Goal: Task Accomplishment & Management: Complete application form

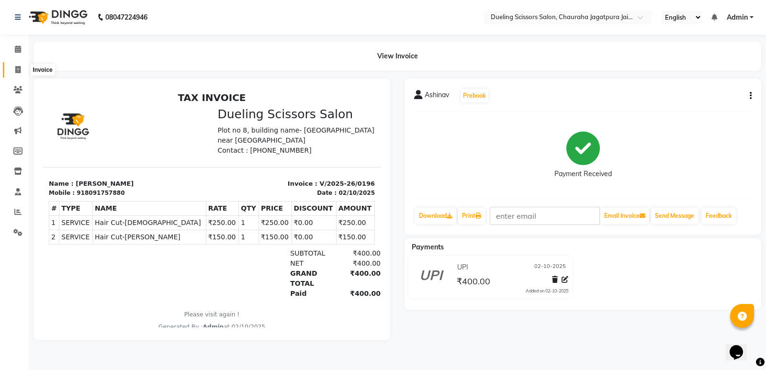
click at [18, 70] on icon at bounding box center [17, 69] width 5 height 7
select select "service"
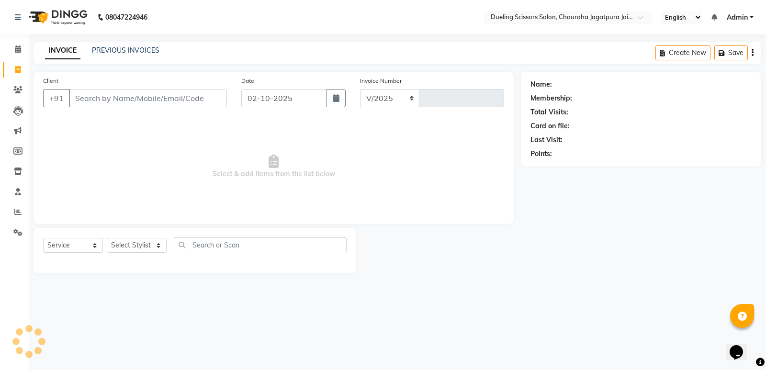
select select "6993"
type input "0197"
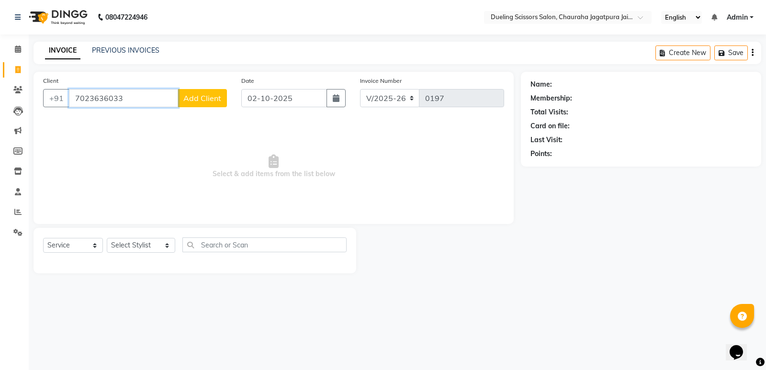
type input "7023636033"
click at [208, 97] on span "Add Client" at bounding box center [202, 98] width 38 height 10
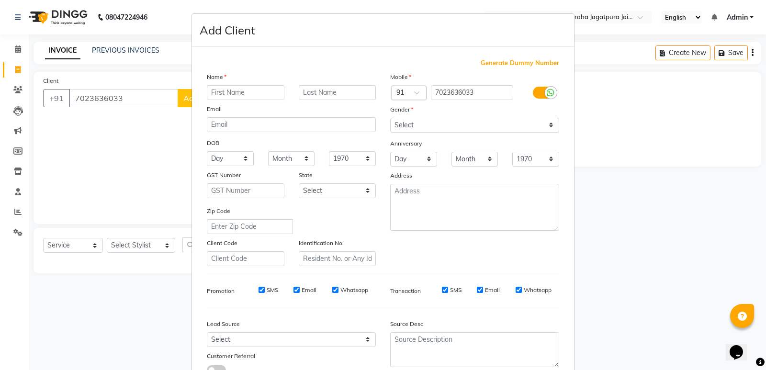
click at [236, 91] on input "text" at bounding box center [246, 92] width 78 height 15
type input "Harshit"
click at [332, 89] on input "text" at bounding box center [338, 92] width 78 height 15
type input "[PERSON_NAME]"
click at [548, 122] on select "Select [DEMOGRAPHIC_DATA] [DEMOGRAPHIC_DATA] Other Prefer Not To Say" at bounding box center [474, 125] width 169 height 15
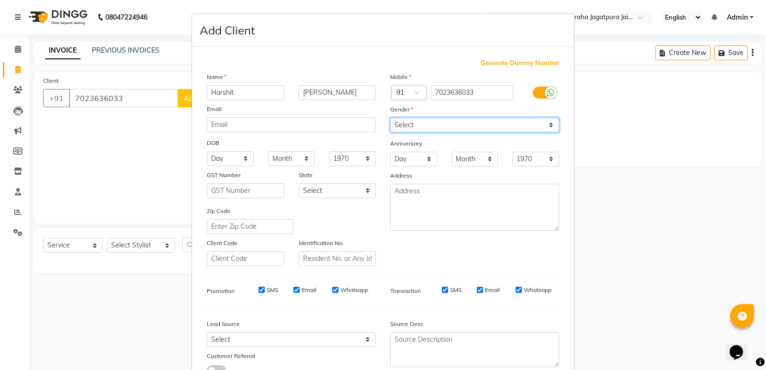
select select "[DEMOGRAPHIC_DATA]"
click at [390, 118] on select "Select [DEMOGRAPHIC_DATA] [DEMOGRAPHIC_DATA] Other Prefer Not To Say" at bounding box center [474, 125] width 169 height 15
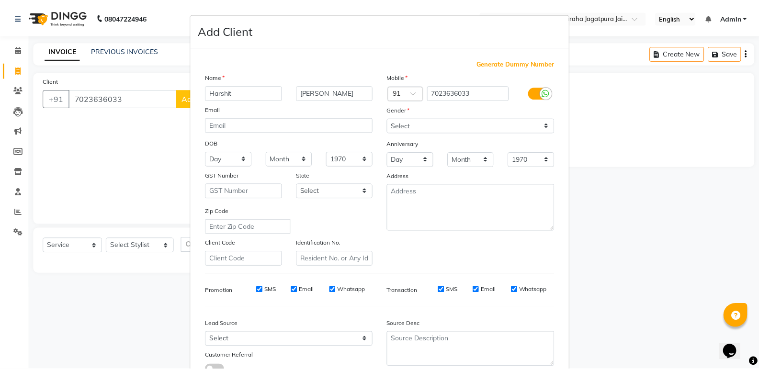
scroll to position [53, 0]
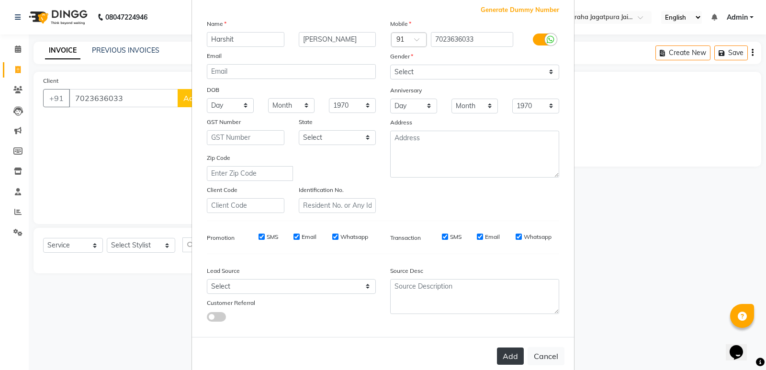
click at [504, 357] on button "Add" at bounding box center [510, 356] width 27 height 17
select select
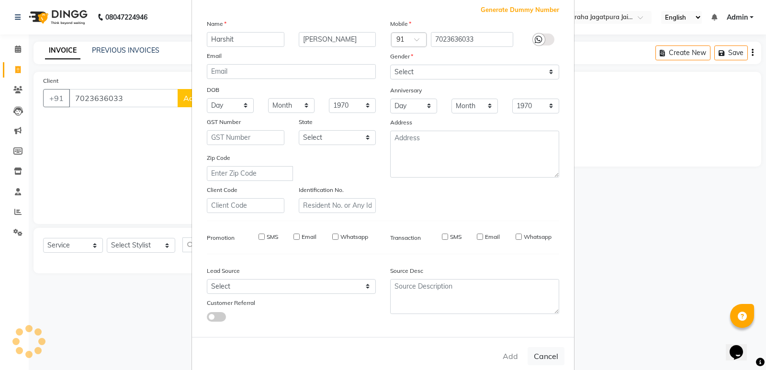
select select
checkbox input "false"
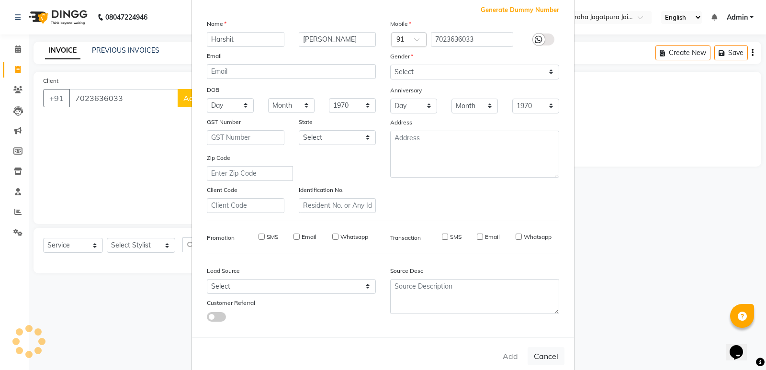
checkbox input "false"
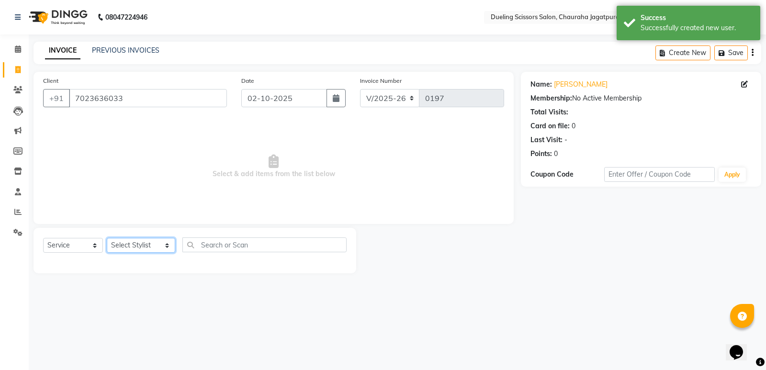
click at [160, 244] on select "Select Stylist [PERSON_NAME] [PERSON_NAME] [PERSON_NAME] [PERSON_NAME] [PERSON_…" at bounding box center [141, 245] width 68 height 15
select select "81704"
click at [107, 238] on select "Select Stylist [PERSON_NAME] [PERSON_NAME] [PERSON_NAME] [PERSON_NAME] [PERSON_…" at bounding box center [141, 245] width 68 height 15
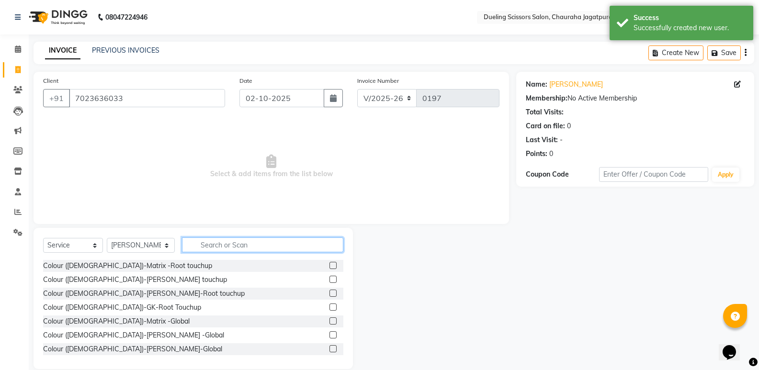
click at [220, 242] on input "text" at bounding box center [262, 245] width 161 height 15
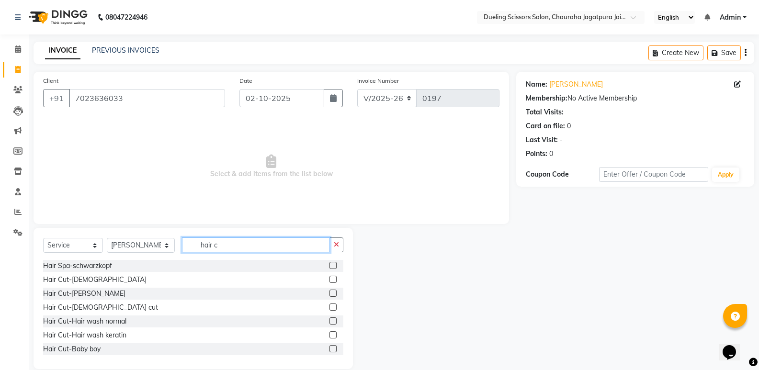
type input "hair c"
click at [330, 277] on label at bounding box center [333, 279] width 7 height 7
click at [330, 277] on input "checkbox" at bounding box center [333, 280] width 6 height 6
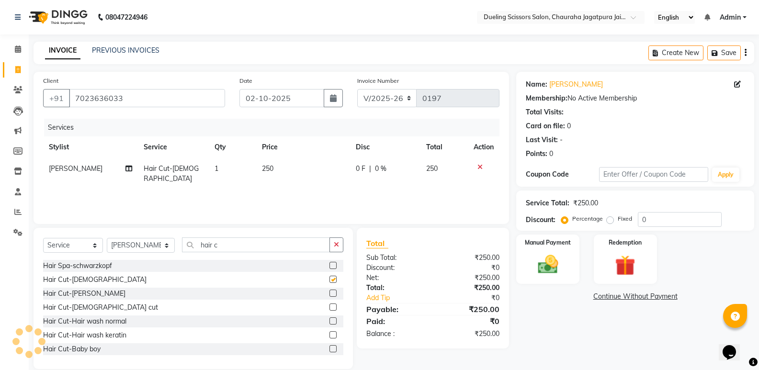
checkbox input "false"
click at [330, 294] on label at bounding box center [333, 293] width 7 height 7
click at [330, 294] on input "checkbox" at bounding box center [333, 294] width 6 height 6
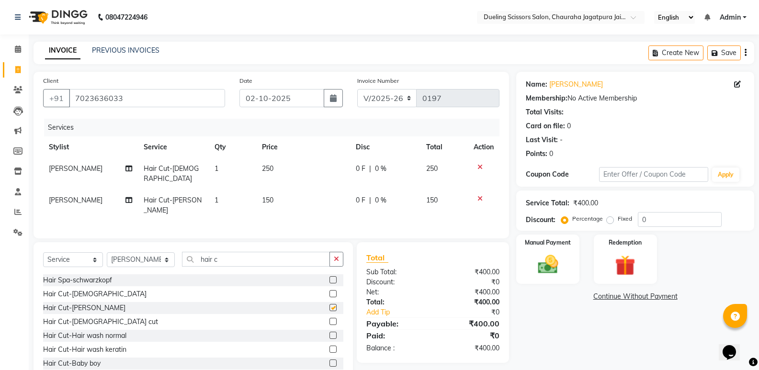
checkbox input "false"
click at [555, 272] on img at bounding box center [548, 264] width 34 height 24
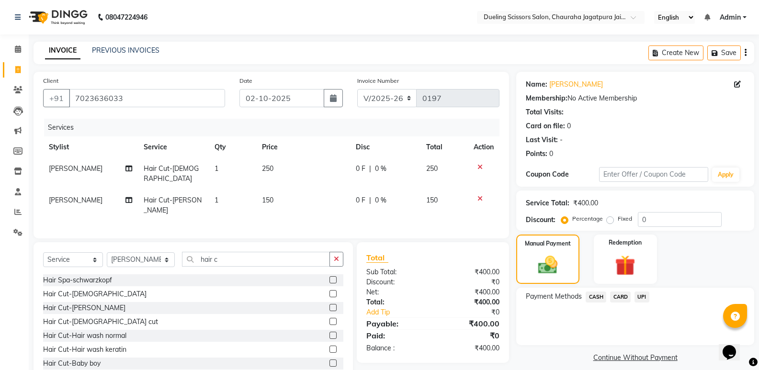
click at [642, 297] on span "UPI" at bounding box center [642, 297] width 15 height 11
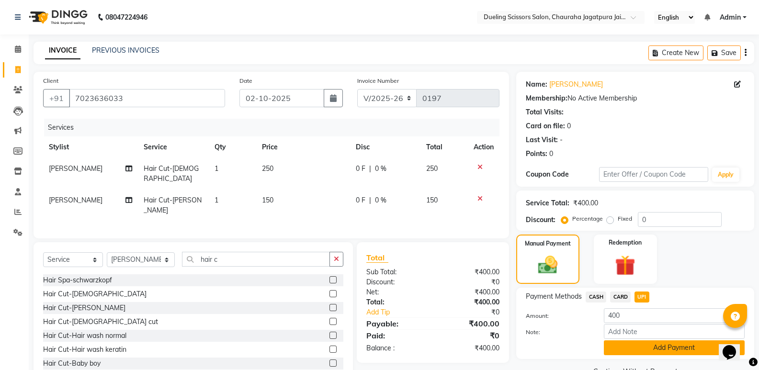
click at [665, 349] on button "Add Payment" at bounding box center [674, 348] width 141 height 15
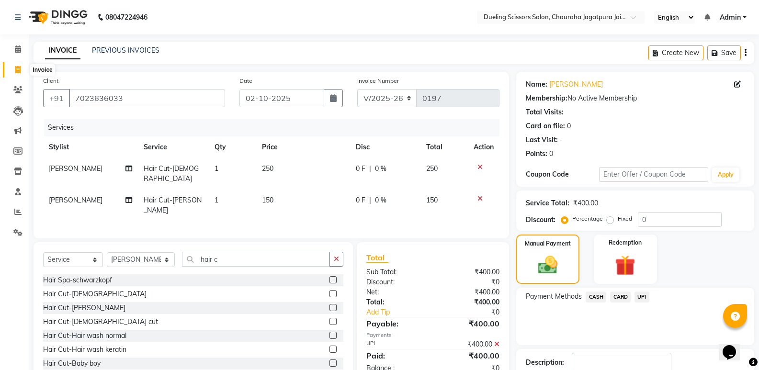
click at [17, 67] on icon at bounding box center [17, 69] width 5 height 7
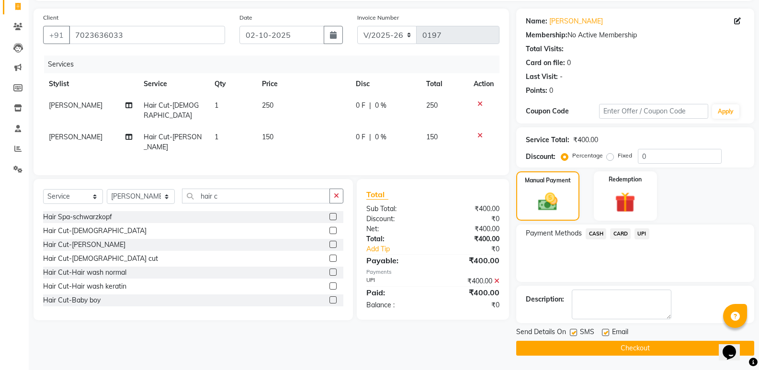
click at [659, 347] on button "Checkout" at bounding box center [635, 348] width 238 height 15
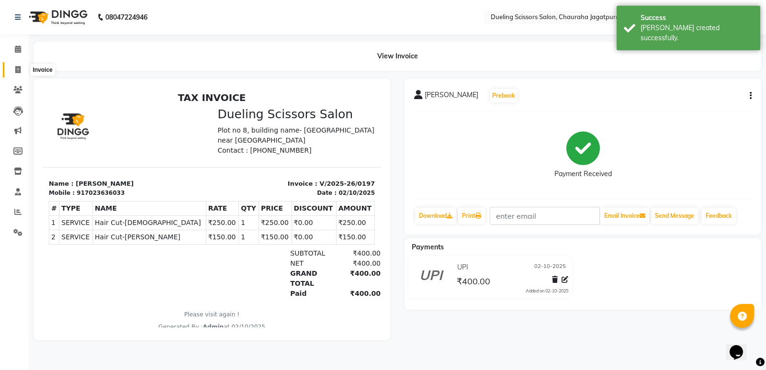
click at [17, 69] on icon at bounding box center [17, 69] width 5 height 7
select select "service"
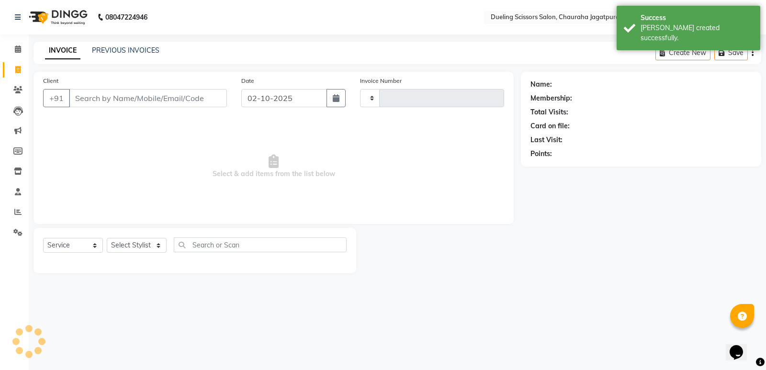
type input "0198"
select select "6993"
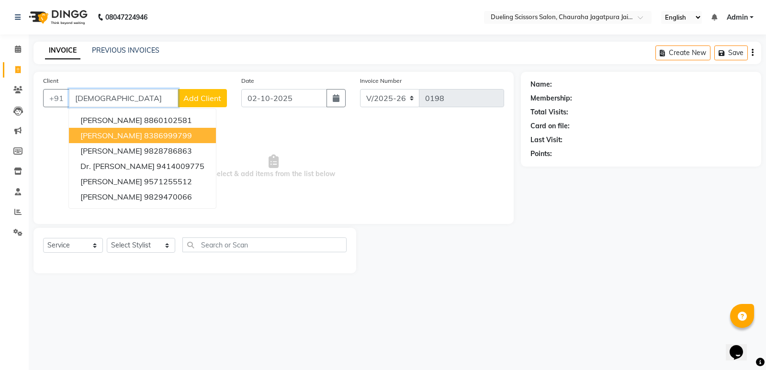
click at [173, 140] on ngb-highlight "8386999799" at bounding box center [168, 136] width 48 height 10
type input "8386999799"
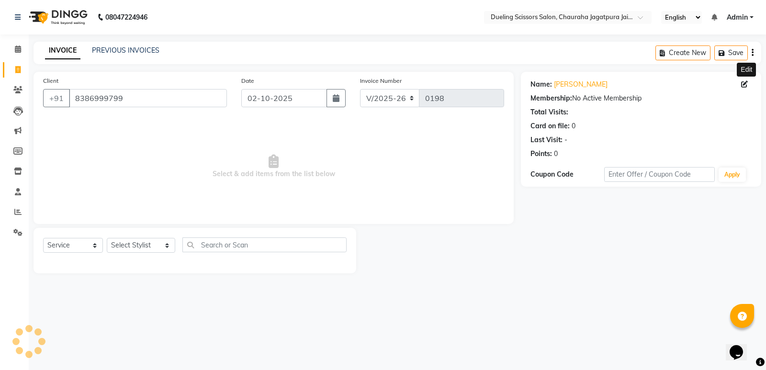
click at [745, 84] on icon at bounding box center [744, 84] width 7 height 7
select select "[DEMOGRAPHIC_DATA]"
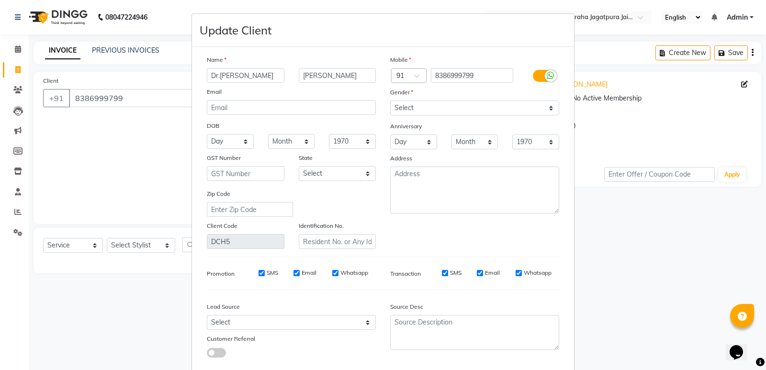
type input "Dr.[PERSON_NAME]"
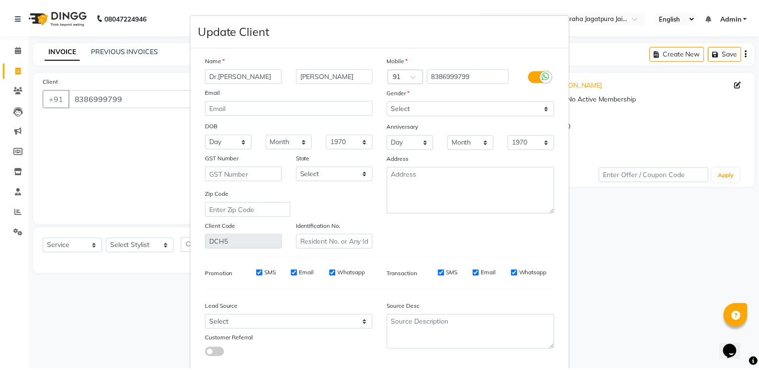
scroll to position [55, 0]
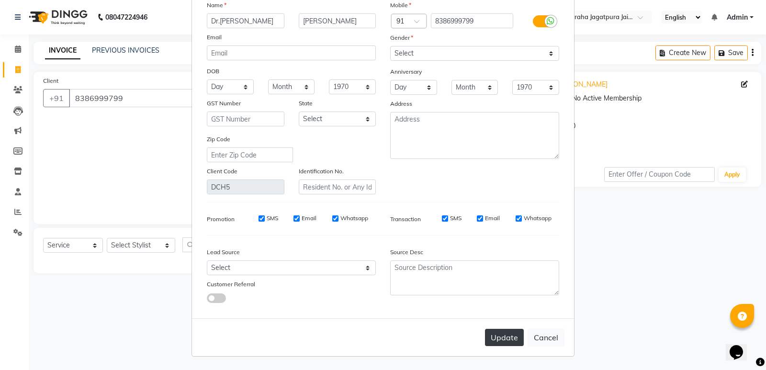
click at [512, 341] on button "Update" at bounding box center [504, 337] width 39 height 17
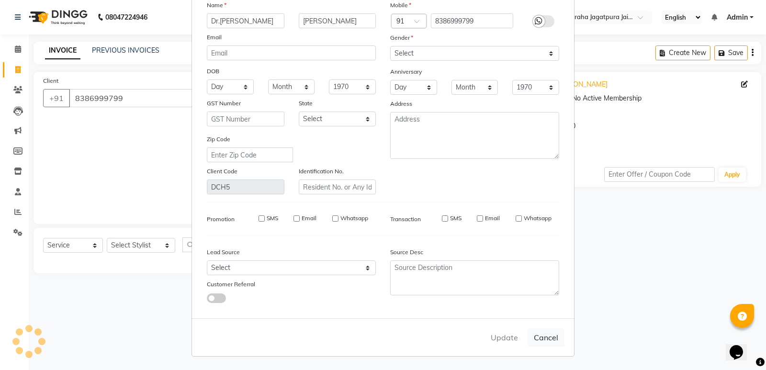
select select
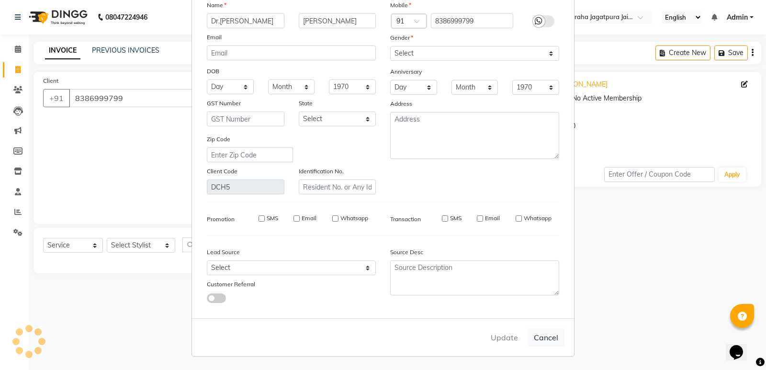
select select
checkbox input "false"
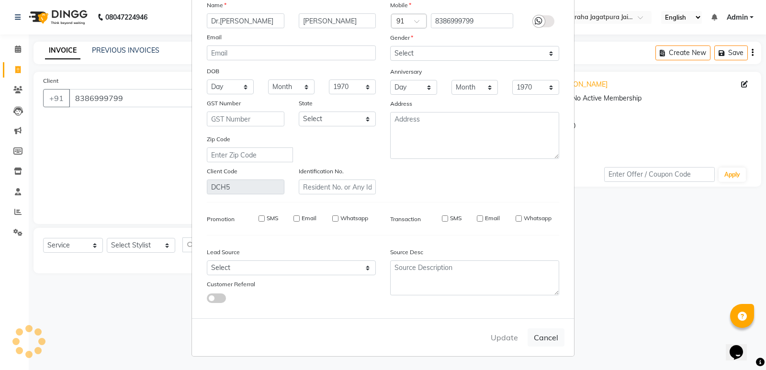
checkbox input "false"
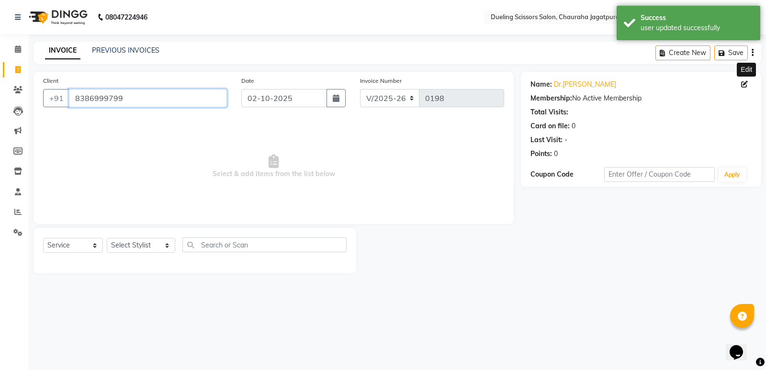
click at [177, 101] on input "8386999799" at bounding box center [148, 98] width 158 height 18
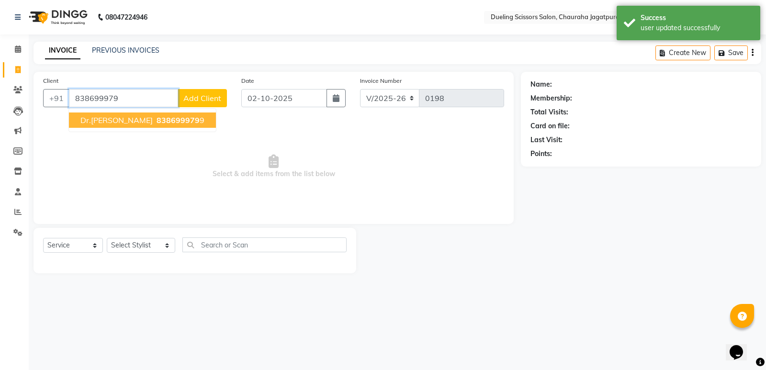
click at [168, 120] on span "838699979" at bounding box center [178, 120] width 43 height 10
type input "8386999799"
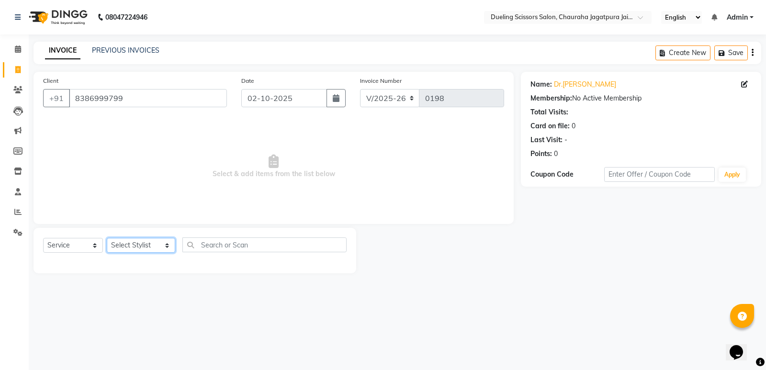
click at [155, 248] on select "Select Stylist [PERSON_NAME] [PERSON_NAME] [PERSON_NAME] [PERSON_NAME] [PERSON_…" at bounding box center [141, 245] width 68 height 15
select select "89783"
click at [107, 238] on select "Select Stylist [PERSON_NAME] [PERSON_NAME] [PERSON_NAME] [PERSON_NAME] [PERSON_…" at bounding box center [141, 245] width 68 height 15
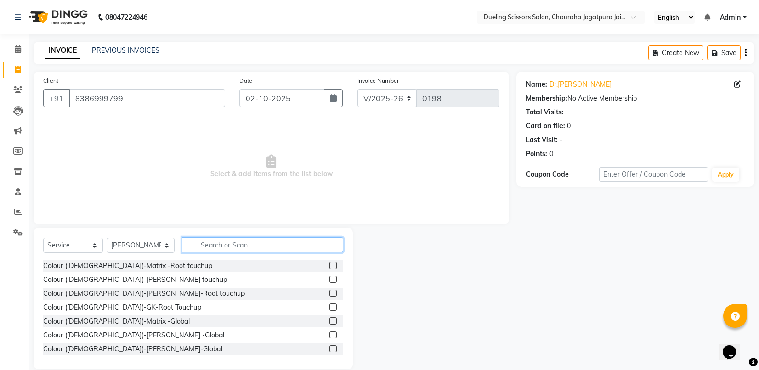
click at [218, 243] on input "text" at bounding box center [262, 245] width 161 height 15
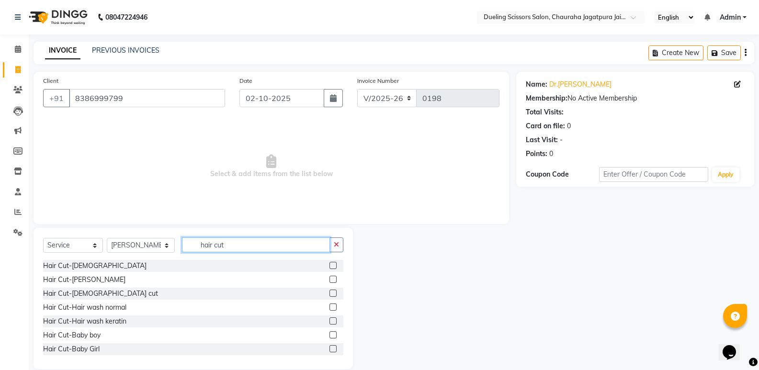
type input "hair cut"
click at [330, 281] on label at bounding box center [333, 279] width 7 height 7
click at [330, 281] on input "checkbox" at bounding box center [333, 280] width 6 height 6
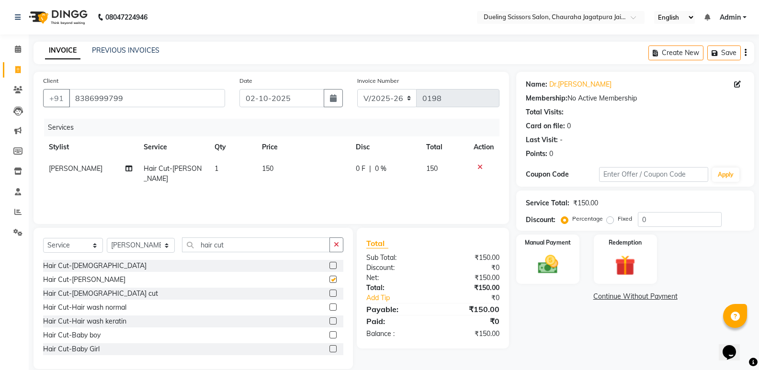
checkbox input "false"
click at [558, 262] on img at bounding box center [548, 264] width 34 height 24
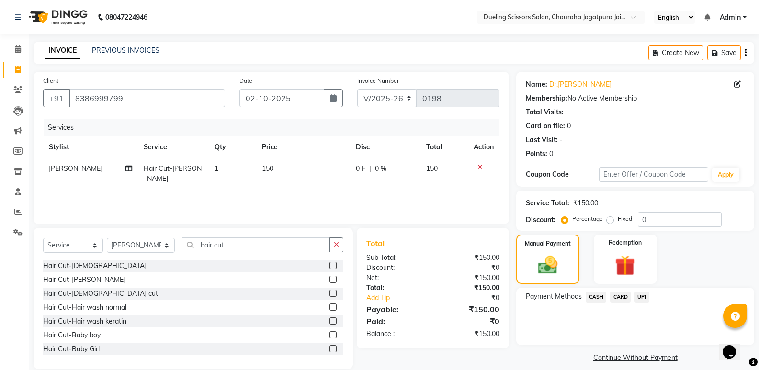
click at [640, 298] on span "UPI" at bounding box center [642, 297] width 15 height 11
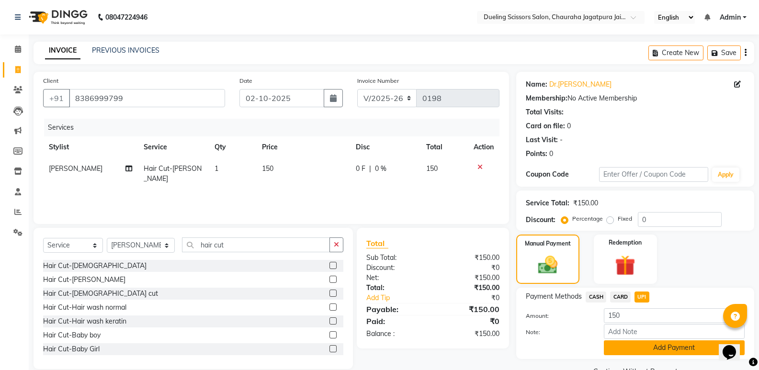
click at [640, 345] on button "Add Payment" at bounding box center [674, 348] width 141 height 15
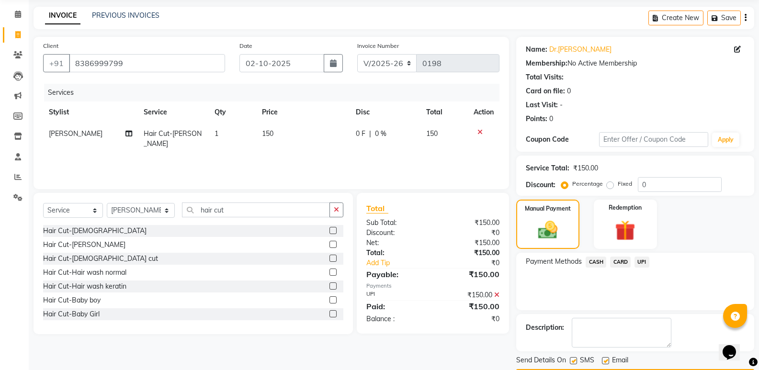
scroll to position [63, 0]
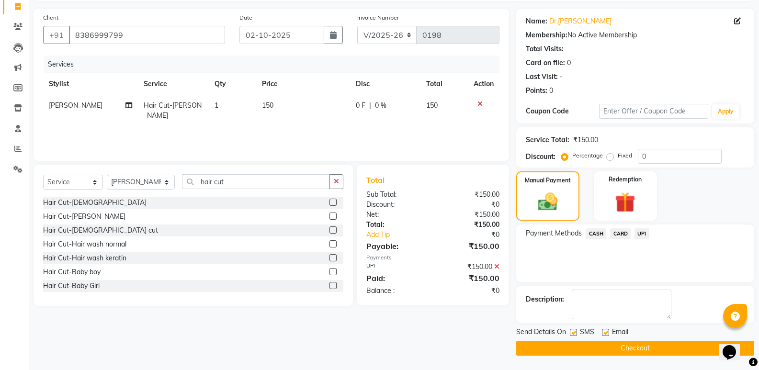
click at [649, 347] on button "Checkout" at bounding box center [635, 348] width 238 height 15
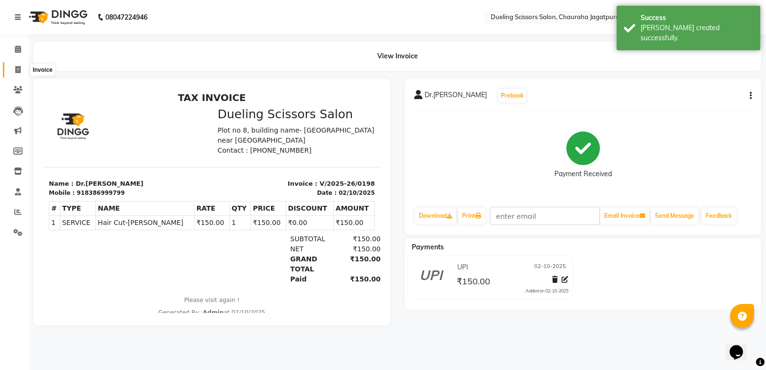
click at [19, 70] on icon at bounding box center [17, 69] width 5 height 7
select select "service"
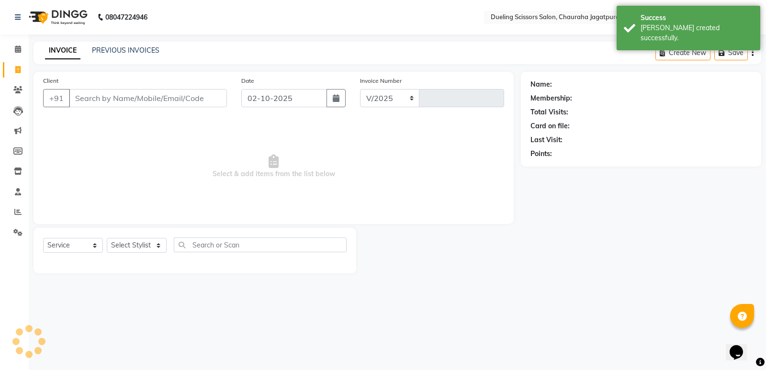
select select "6993"
type input "0199"
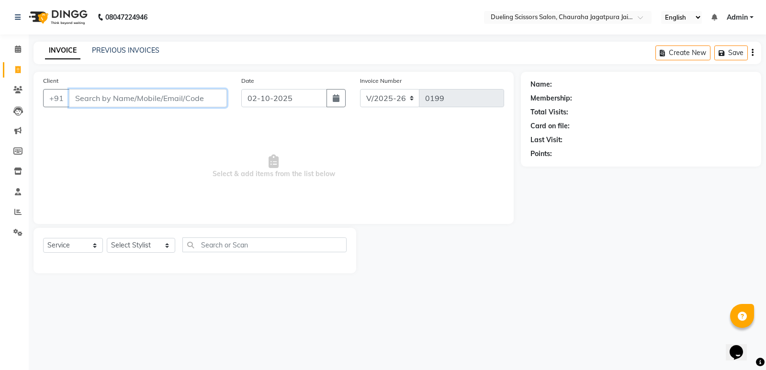
click at [96, 97] on input "Client" at bounding box center [148, 98] width 158 height 18
click at [88, 97] on input "Client" at bounding box center [148, 98] width 158 height 18
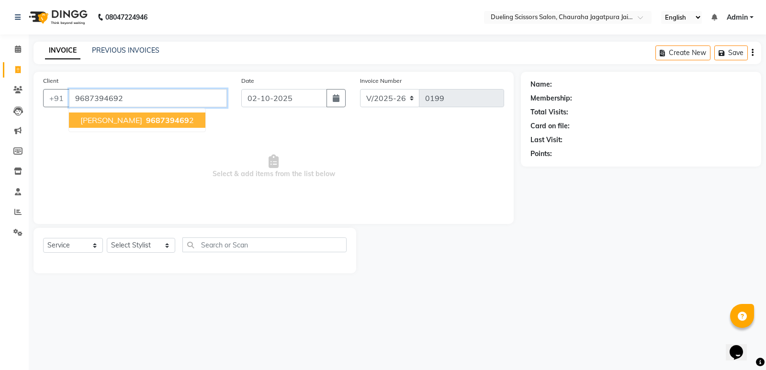
type input "9687394692"
click at [118, 125] on button "[PERSON_NAME] 968739469 2" at bounding box center [137, 120] width 137 height 15
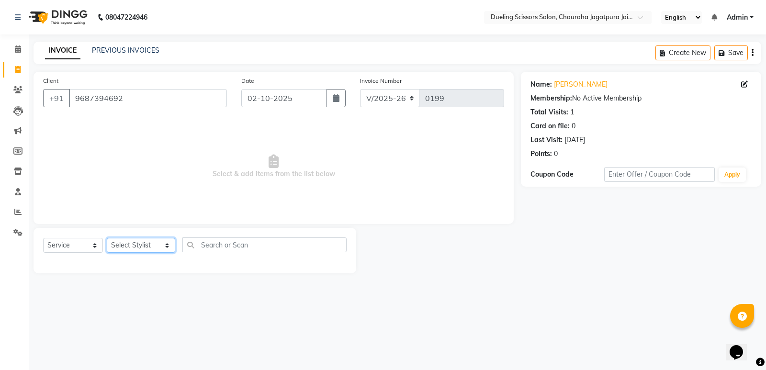
click at [158, 245] on select "Select Stylist [PERSON_NAME] [PERSON_NAME] [PERSON_NAME] [PERSON_NAME] [PERSON_…" at bounding box center [141, 245] width 68 height 15
select select "62036"
click at [107, 238] on select "Select Stylist [PERSON_NAME] [PERSON_NAME] [PERSON_NAME] [PERSON_NAME] [PERSON_…" at bounding box center [141, 245] width 68 height 15
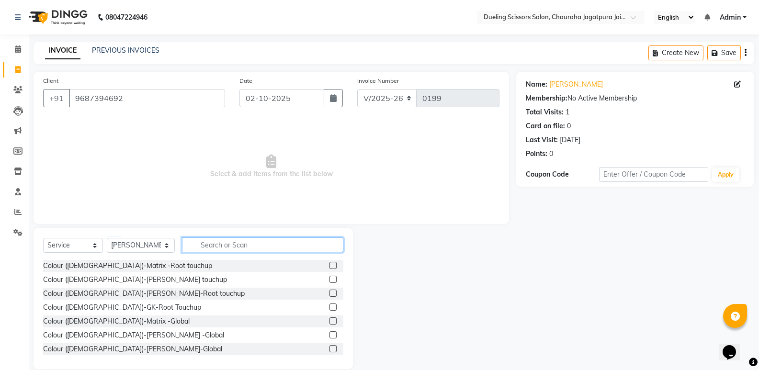
click at [197, 245] on input "text" at bounding box center [262, 245] width 161 height 15
click at [197, 247] on input "text" at bounding box center [262, 245] width 161 height 15
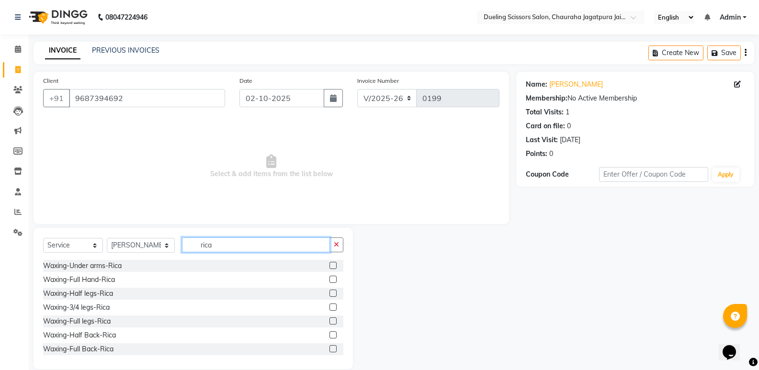
type input "rica"
click at [330, 266] on label at bounding box center [333, 265] width 7 height 7
click at [330, 266] on input "checkbox" at bounding box center [333, 266] width 6 height 6
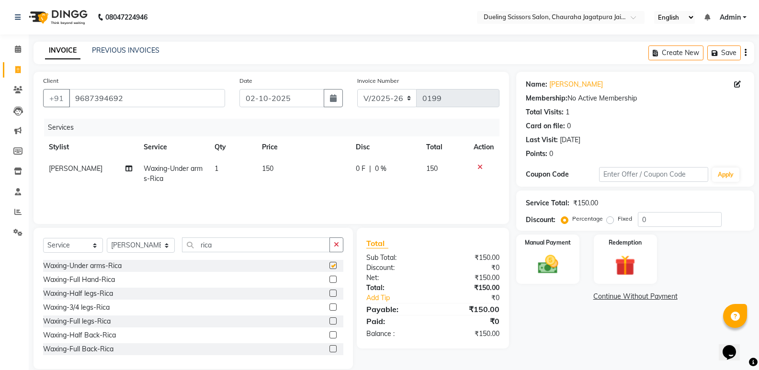
checkbox input "false"
click at [208, 246] on input "rica" at bounding box center [256, 245] width 148 height 15
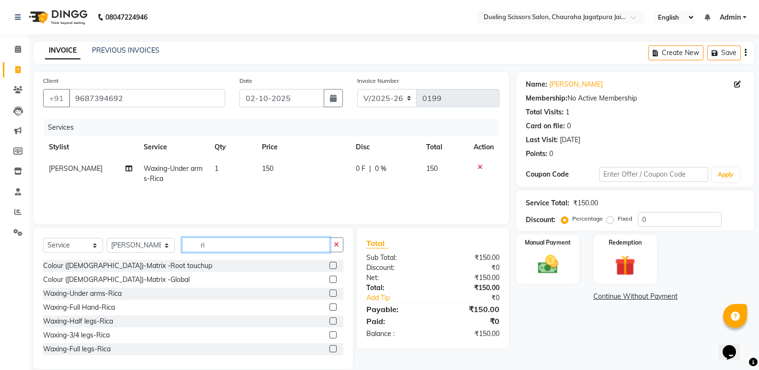
type input "r"
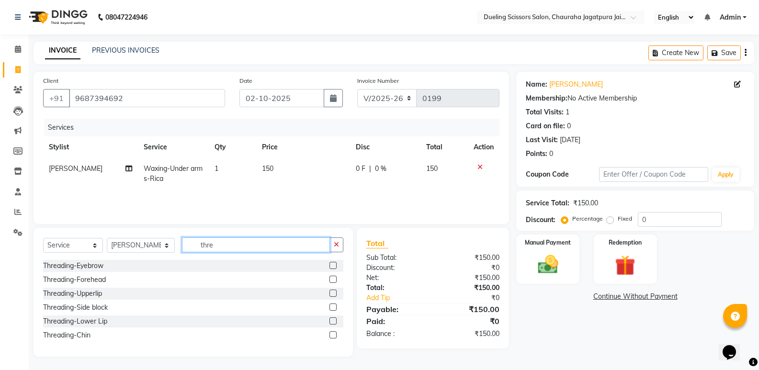
type input "thre"
click at [335, 267] on label at bounding box center [333, 265] width 7 height 7
click at [335, 267] on input "checkbox" at bounding box center [333, 266] width 6 height 6
checkbox input "true"
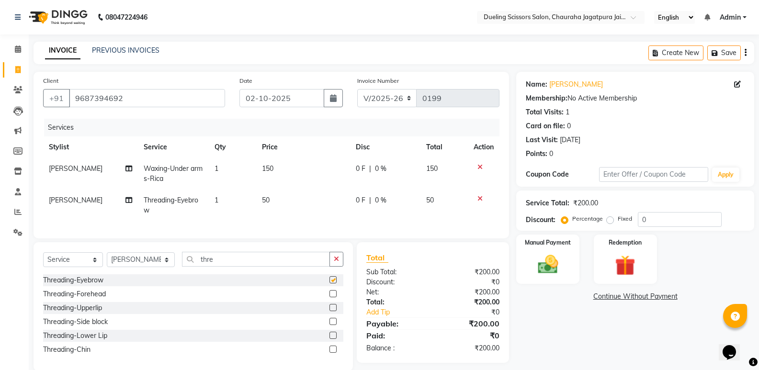
click at [335, 262] on icon "button" at bounding box center [336, 259] width 5 height 7
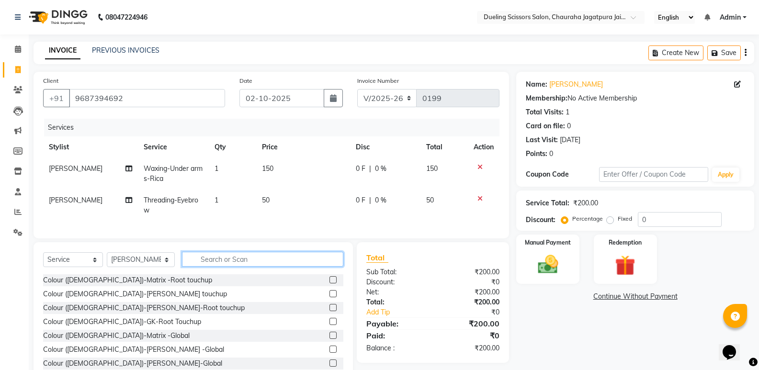
click at [244, 267] on input "text" at bounding box center [262, 259] width 161 height 15
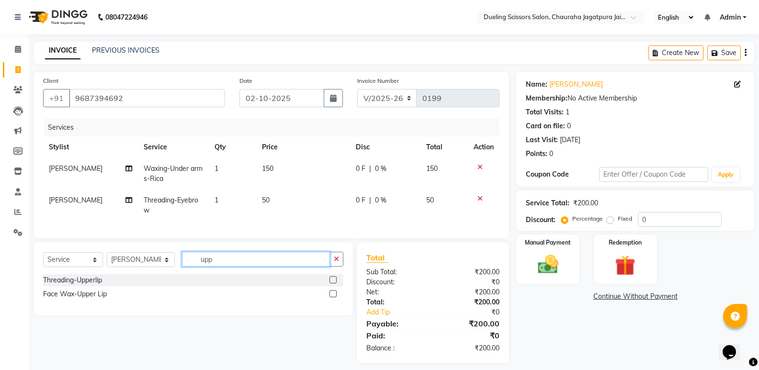
type input "upp"
click at [334, 284] on label at bounding box center [333, 279] width 7 height 7
click at [334, 284] on input "checkbox" at bounding box center [333, 280] width 6 height 6
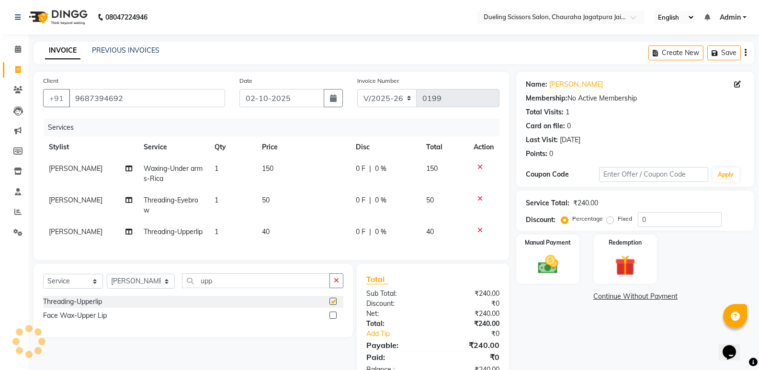
checkbox input "false"
click at [551, 267] on img at bounding box center [548, 264] width 34 height 24
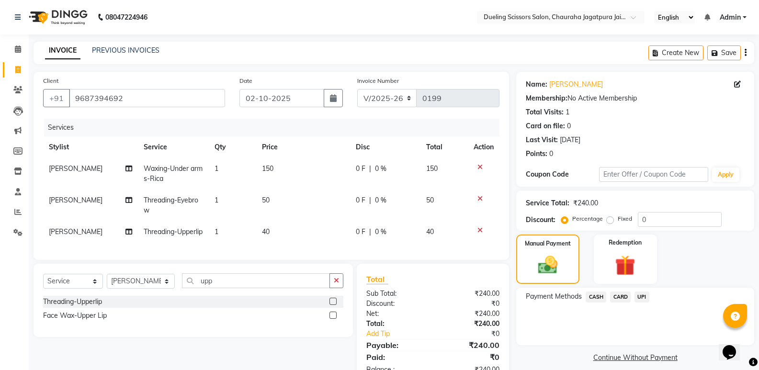
click at [620, 296] on span "CARD" at bounding box center [620, 297] width 21 height 11
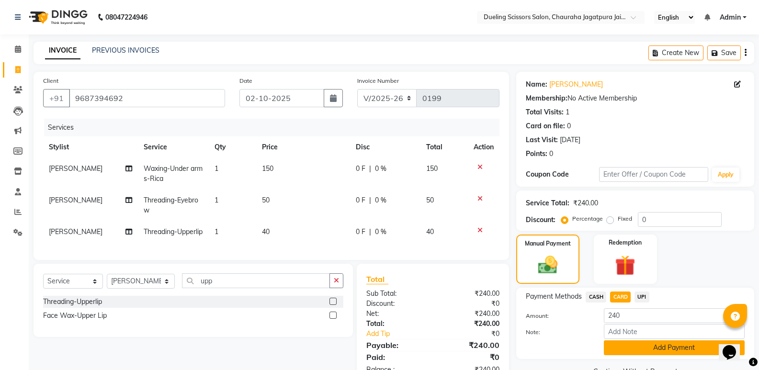
click at [652, 348] on button "Add Payment" at bounding box center [674, 348] width 141 height 15
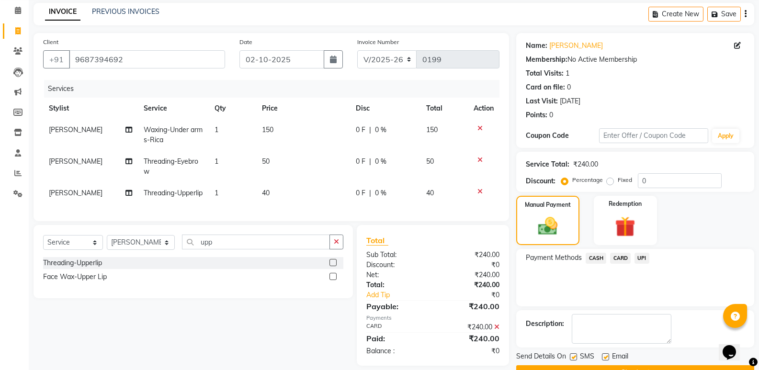
scroll to position [66, 0]
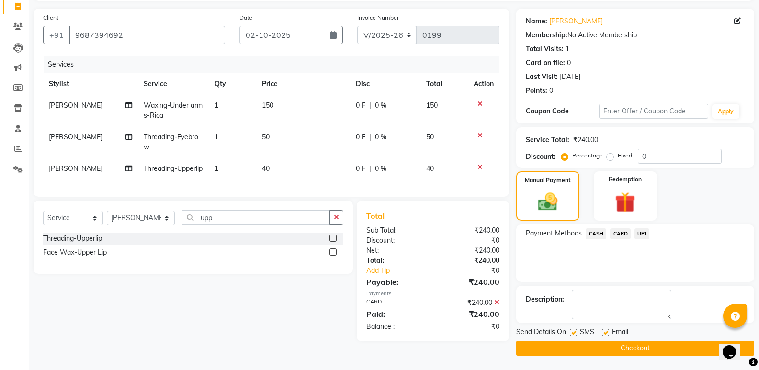
click at [628, 342] on button "Checkout" at bounding box center [635, 348] width 238 height 15
